Goal: Task Accomplishment & Management: Complete application form

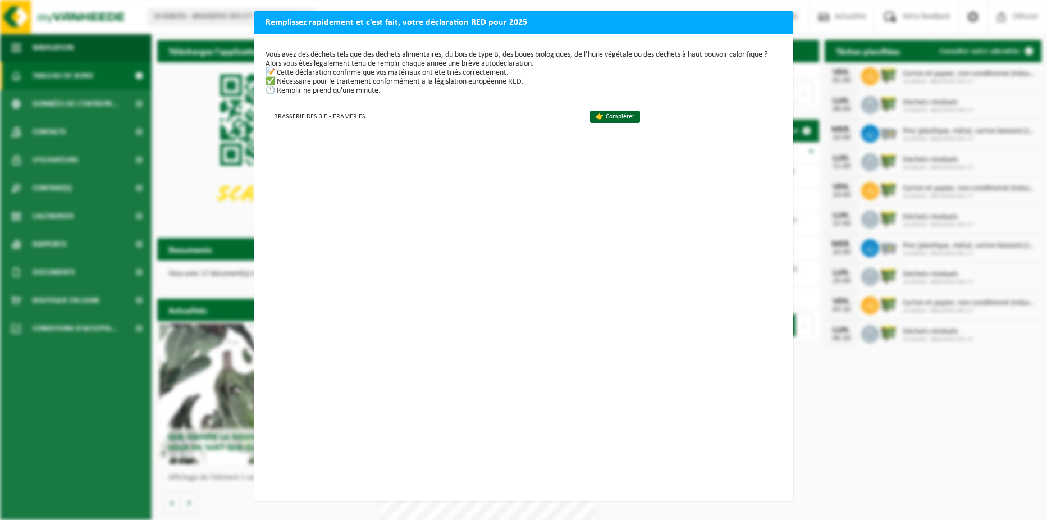
click at [967, 471] on div "Remplissez rapidement et c’est fait, votre déclaration RED pour 2025 Vous avez …" at bounding box center [523, 260] width 1047 height 520
click at [892, 483] on div "Remplissez rapidement et c’est fait, votre déclaration RED pour 2025 Vous avez …" at bounding box center [523, 260] width 1047 height 520
click at [616, 163] on div "Vous avez des déchets tels que des déchets alimentaires, du bois de type B, des…" at bounding box center [523, 268] width 539 height 468
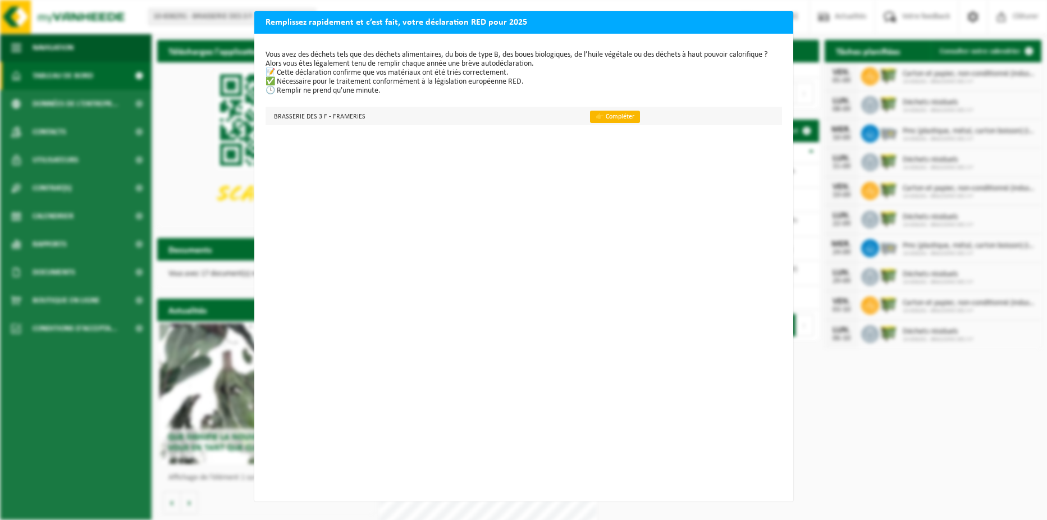
click at [610, 115] on link "👉 Compléter" at bounding box center [615, 117] width 50 height 12
click at [604, 120] on link "👉 Compléter" at bounding box center [615, 117] width 50 height 12
click at [946, 486] on div "Remplissez rapidement et c’est fait, votre déclaration RED pour 2025 Vous avez …" at bounding box center [523, 260] width 1047 height 520
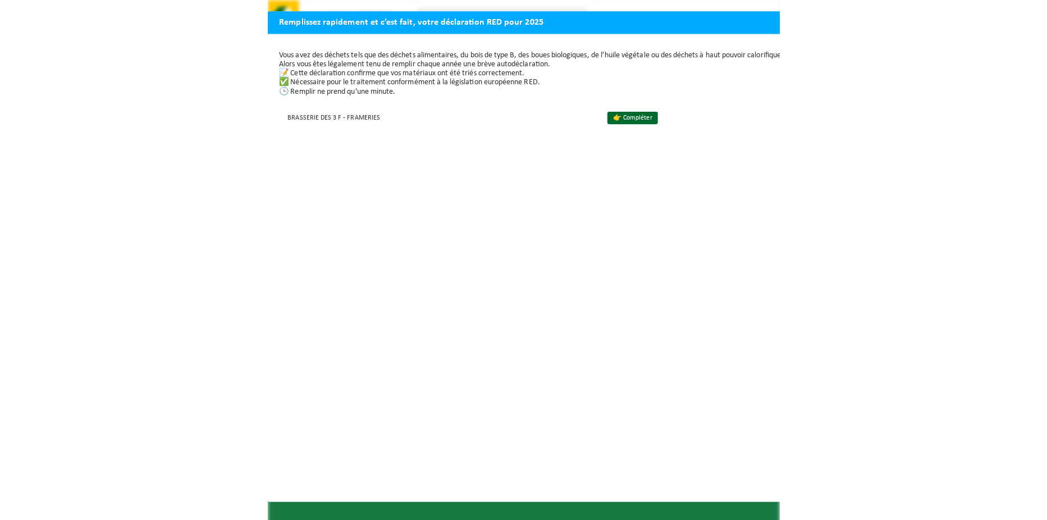
scroll to position [1, 0]
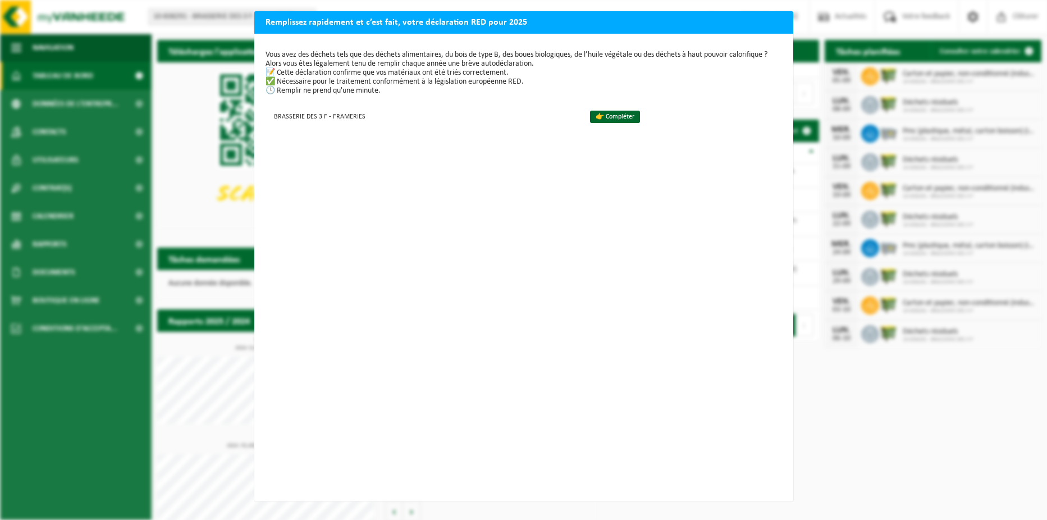
click at [353, 19] on h2 "Remplissez rapidement et c’est fait, votre déclaration RED pour 2025" at bounding box center [523, 21] width 539 height 21
click at [898, 395] on div "Remplissez rapidement et c’est fait, votre déclaration RED pour 2025 Vous avez …" at bounding box center [523, 260] width 1047 height 520
